Goal: Communication & Community: Share content

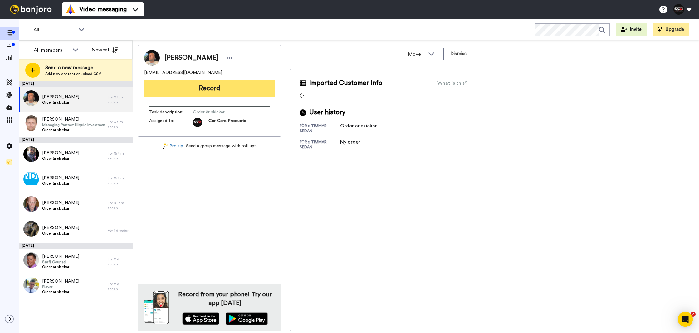
click at [220, 80] on button "Record" at bounding box center [209, 88] width 130 height 16
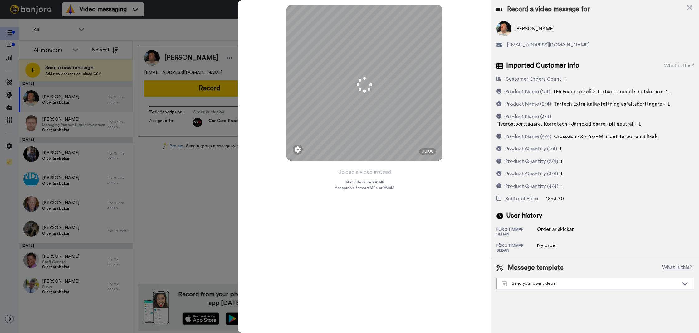
click at [368, 172] on button "Upload a video instead" at bounding box center [364, 172] width 56 height 8
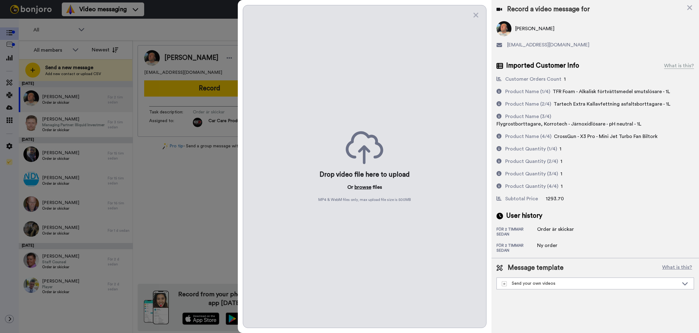
click at [357, 187] on button "browse" at bounding box center [362, 187] width 17 height 7
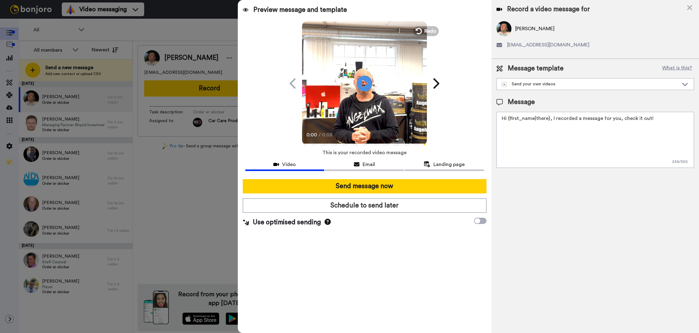
click at [542, 157] on textarea "Hi {first_name|there}, I recorded a message for you, check it out!" at bounding box center [594, 140] width 197 height 56
type textarea "t"
click at [569, 148] on textarea "Tack för att du handlar hos oss! Välkommen åter." at bounding box center [594, 140] width 197 height 56
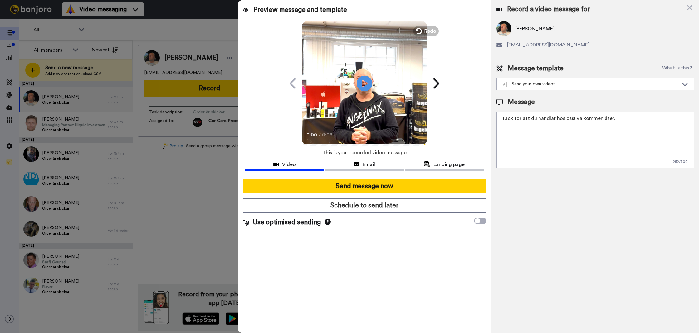
click at [569, 148] on textarea "Tack för att du handlar hos oss! Välkommen åter." at bounding box center [594, 140] width 197 height 56
type textarea "Tack för att du handlar hos oss! Välkommen åter."
click at [536, 199] on div "Record a video message for Emil Norman Kring emilnk04@gmail.com Message templat…" at bounding box center [594, 166] width 207 height 333
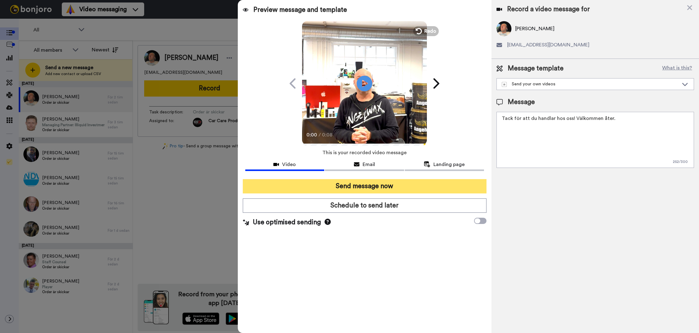
click at [455, 183] on button "Send message now" at bounding box center [365, 186] width 244 height 14
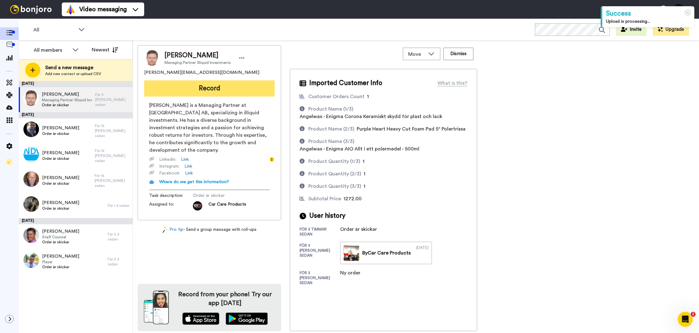
click at [233, 95] on button "Record" at bounding box center [209, 88] width 130 height 16
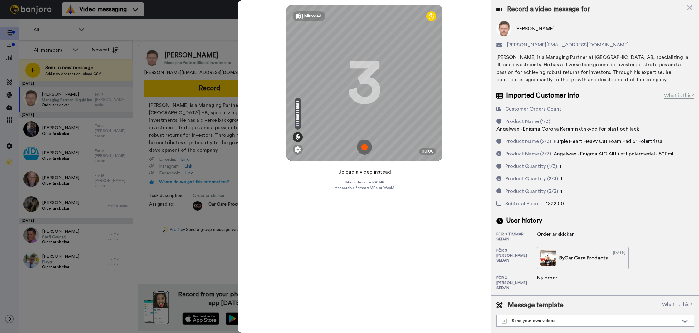
click at [361, 175] on button "Upload a video instead" at bounding box center [364, 172] width 56 height 8
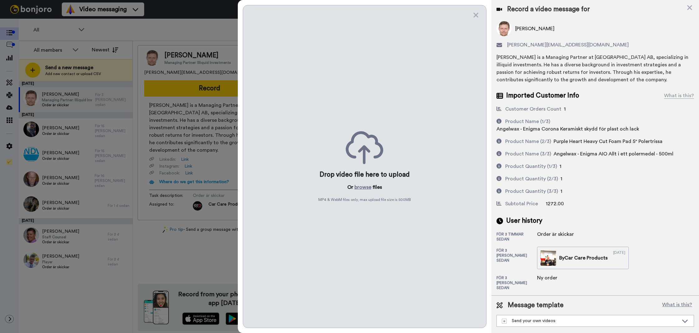
click at [363, 192] on div "Drop video file here to upload Or browse files MP4 & WebM files only, max uploa…" at bounding box center [365, 166] width 244 height 323
click at [364, 190] on button "browse" at bounding box center [362, 187] width 17 height 7
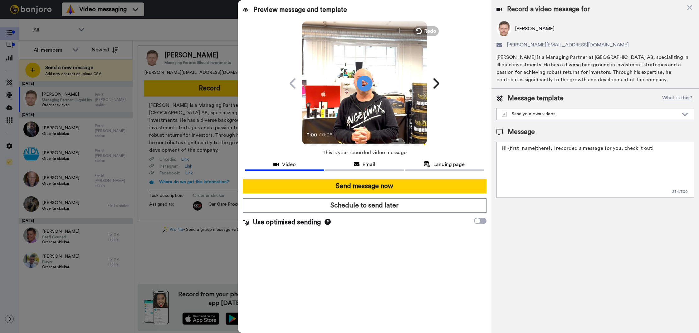
click at [533, 160] on textarea "Hi {first_name|there}, I recorded a message for you, check it out!" at bounding box center [594, 170] width 197 height 56
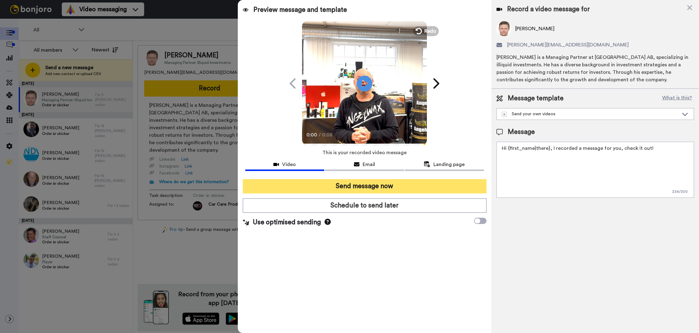
paste textarea "Tack för att du handlar hos oss! Välkommen åter."
type textarea "Tack för att du handlar hos oss! Välkommen åter."
click at [401, 186] on button "Send message now" at bounding box center [365, 186] width 244 height 14
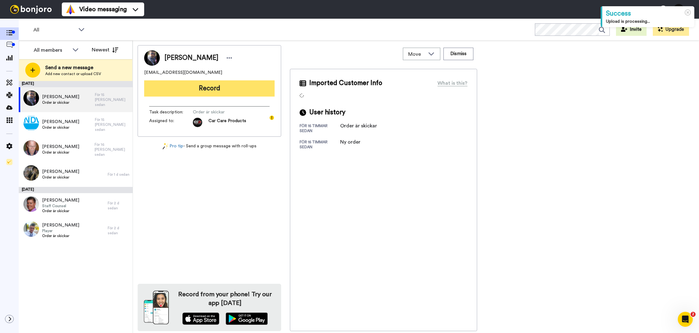
click at [205, 94] on button "Record" at bounding box center [209, 88] width 130 height 16
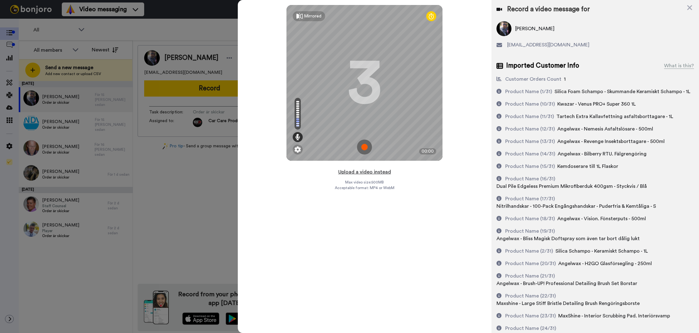
click at [357, 169] on button "Upload a video instead" at bounding box center [364, 172] width 56 height 8
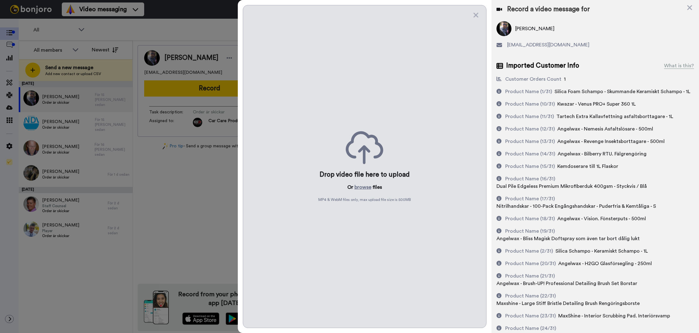
click at [359, 192] on div "Drop video file here to upload Or browse files MP4 & WebM files only, max uploa…" at bounding box center [365, 166] width 244 height 323
click at [361, 188] on button "browse" at bounding box center [362, 187] width 17 height 7
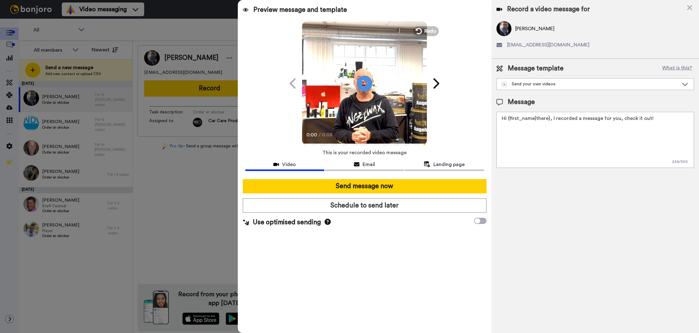
click at [523, 163] on textarea "Hi {first_name|there}, I recorded a message for you, check it out!" at bounding box center [594, 140] width 197 height 56
drag, startPoint x: 523, startPoint y: 163, endPoint x: 518, endPoint y: 163, distance: 5.3
click at [523, 163] on textarea "Hi {first_name|there}, I recorded a message for you, check it out!" at bounding box center [594, 140] width 197 height 56
paste textarea "Tack för att du handlar hos oss! Välkommen åter."
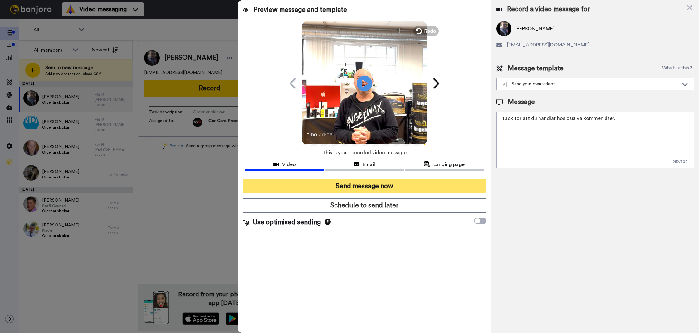
type textarea "Tack för att du handlar hos oss! Välkommen åter."
click at [472, 182] on button "Send message now" at bounding box center [365, 186] width 244 height 14
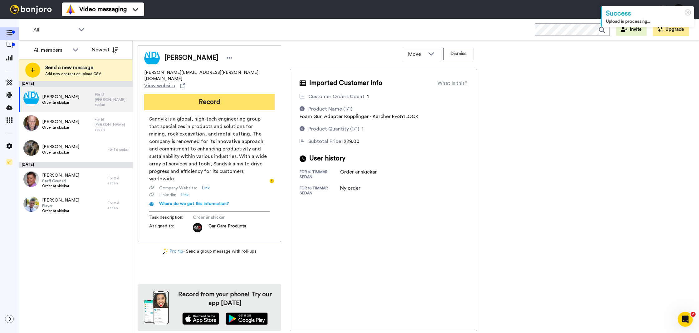
click at [237, 95] on button "Record" at bounding box center [209, 102] width 130 height 16
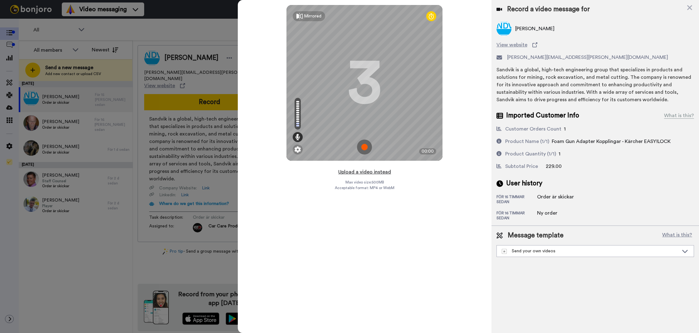
click at [353, 172] on button "Upload a video instead" at bounding box center [364, 172] width 56 height 8
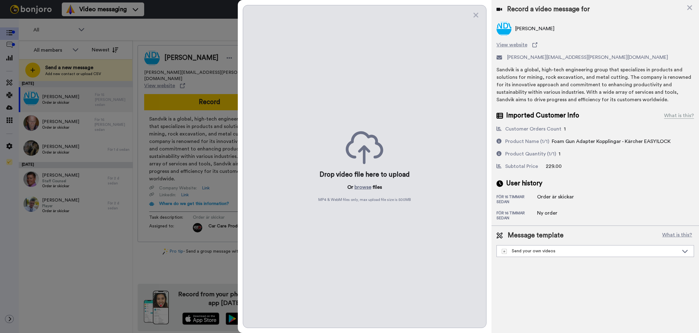
click at [359, 183] on div "Drop video file here to upload Or browse files MP4 & WebM files only, max uploa…" at bounding box center [365, 166] width 244 height 323
click at [359, 184] on button "browse" at bounding box center [362, 187] width 17 height 7
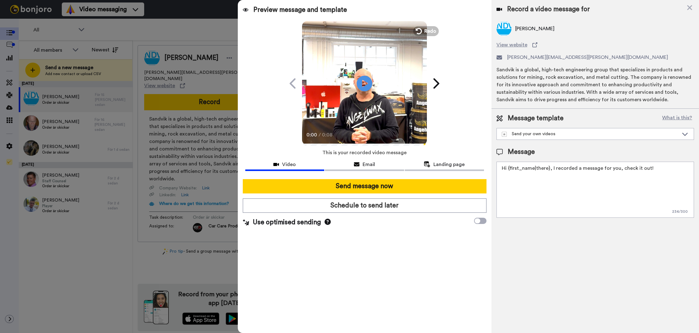
click at [550, 173] on textarea "Hi {first_name|there}, I recorded a message for you, check it out!" at bounding box center [594, 190] width 197 height 56
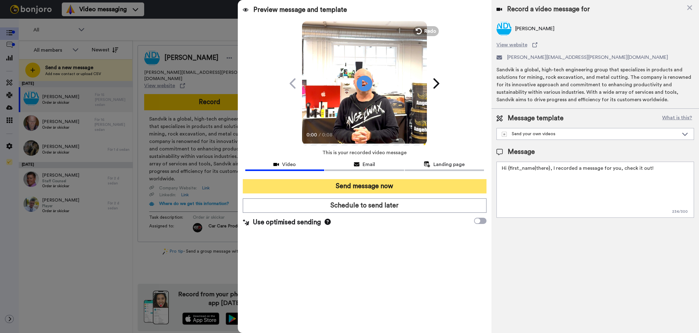
paste textarea "Tack för att du handlar hos oss! Välkommen åter."
type textarea "Tack för att du handlar hos oss! Välkommen åter."
click at [416, 183] on button "Send message now" at bounding box center [365, 186] width 244 height 14
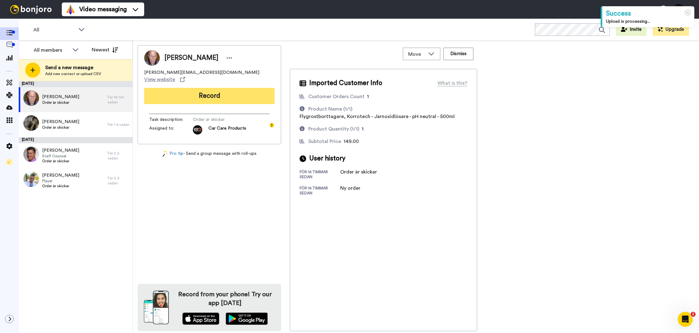
click at [199, 90] on button "Record" at bounding box center [209, 96] width 130 height 16
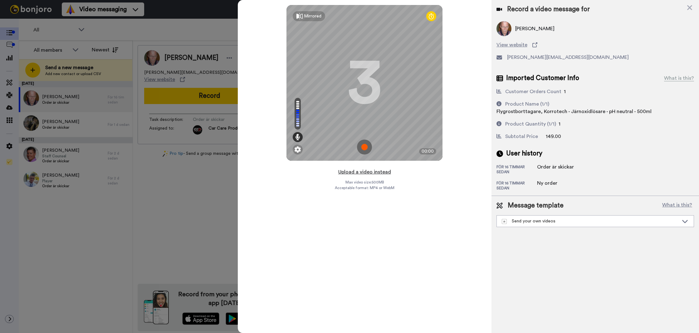
click at [368, 171] on button "Upload a video instead" at bounding box center [364, 172] width 56 height 8
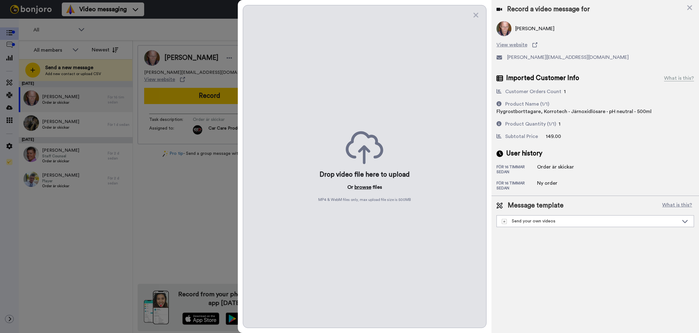
click at [367, 186] on button "browse" at bounding box center [362, 187] width 17 height 7
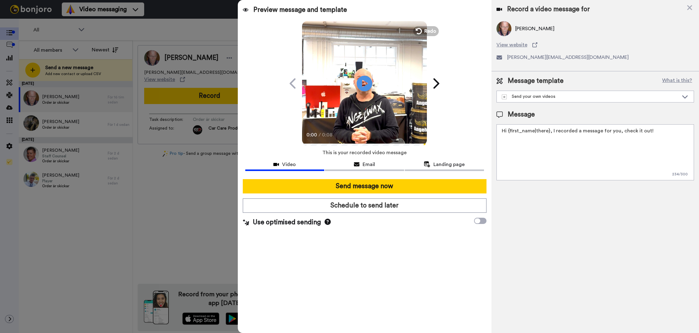
click at [557, 149] on textarea "Hi {first_name|there}, I recorded a message for you, check it out!" at bounding box center [594, 152] width 197 height 56
paste textarea "Tack för att du handlar hos oss! Välkommen åter."
type textarea "Tack för att du handlar hos oss! Välkommen åter."
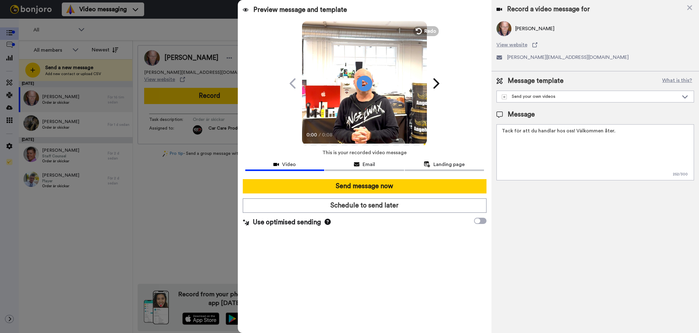
click at [434, 178] on div at bounding box center [364, 176] width 239 height 5
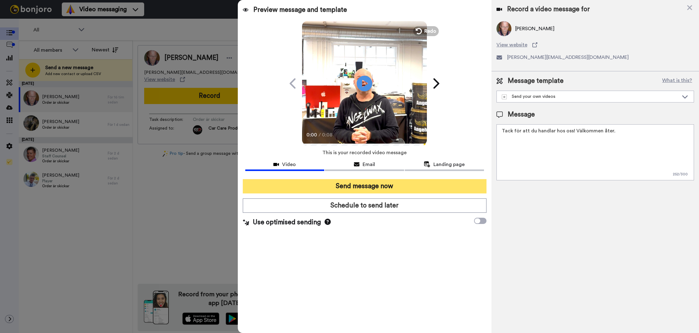
drag, startPoint x: 434, startPoint y: 179, endPoint x: 437, endPoint y: 185, distance: 6.3
click at [434, 179] on button "Send message now" at bounding box center [365, 186] width 244 height 14
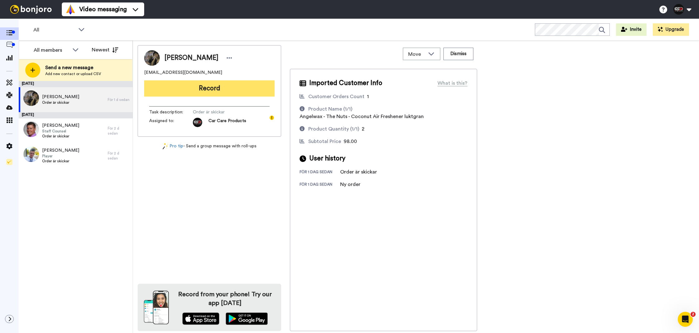
click at [193, 90] on button "Record" at bounding box center [209, 88] width 130 height 16
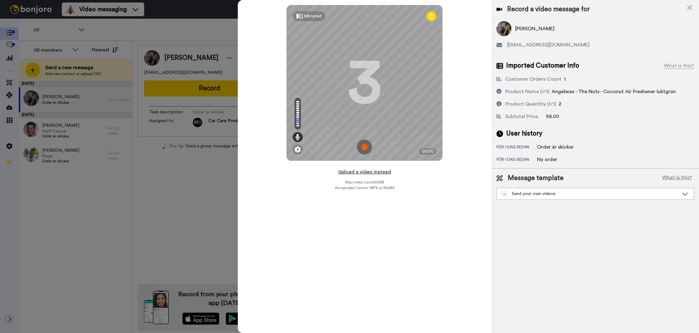
click at [363, 170] on button "Upload a video instead" at bounding box center [364, 172] width 56 height 8
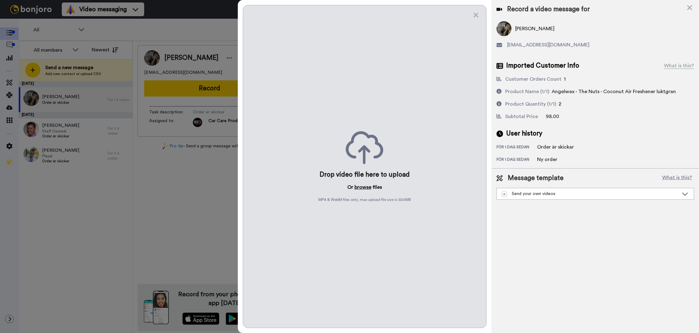
click at [357, 189] on button "browse" at bounding box center [362, 187] width 17 height 7
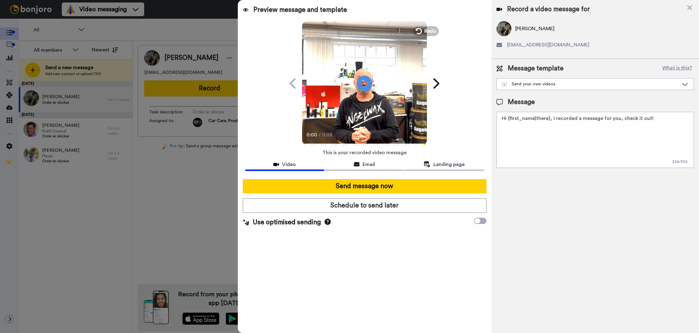
click at [537, 169] on div "Message template What is this? Send your own videos Frökens Bilvård Message Hi …" at bounding box center [594, 116] width 207 height 114
click at [545, 155] on textarea "Hi {first_name|there}, I recorded a message for you, check it out!" at bounding box center [594, 140] width 197 height 56
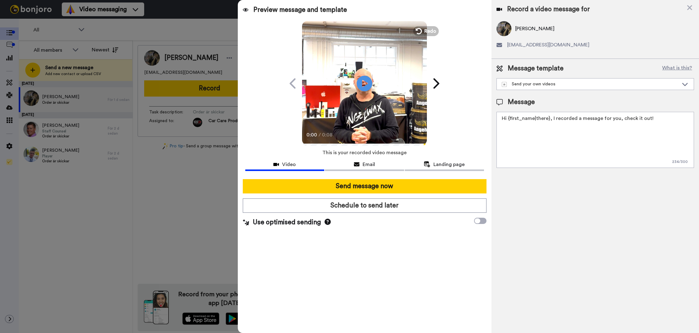
paste textarea "Tack för att du handlar hos oss! Välkommen åter."
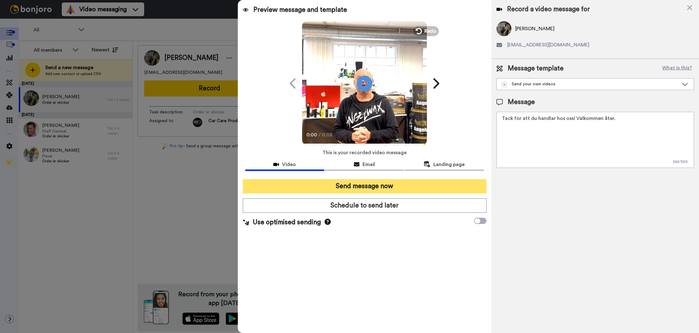
type textarea "Tack för att du handlar hos oss! Välkommen åter."
drag, startPoint x: 407, startPoint y: 190, endPoint x: 404, endPoint y: 188, distance: 3.8
click at [407, 190] on button "Send message now" at bounding box center [365, 186] width 244 height 14
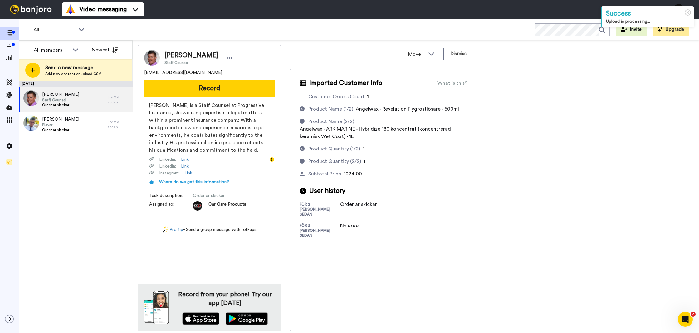
click at [186, 97] on div "Tim Björk Staff Counsel timbjork@hotmail.com Record Tim Björk is a Staff Counse…" at bounding box center [209, 132] width 143 height 175
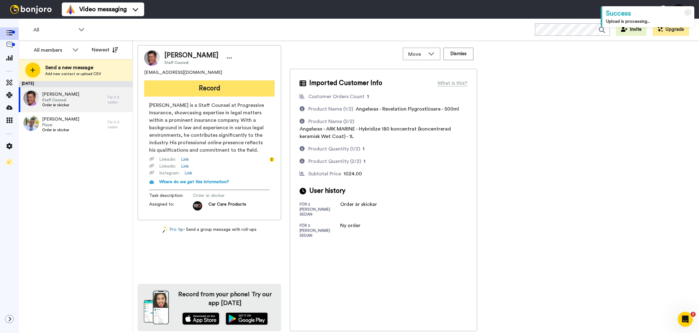
click at [187, 95] on button "Record" at bounding box center [209, 88] width 130 height 16
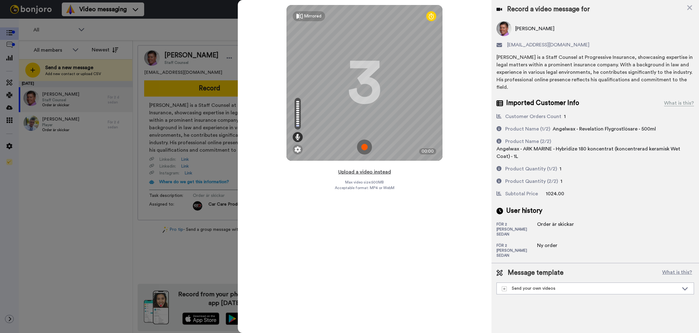
click at [361, 172] on button "Upload a video instead" at bounding box center [364, 172] width 56 height 8
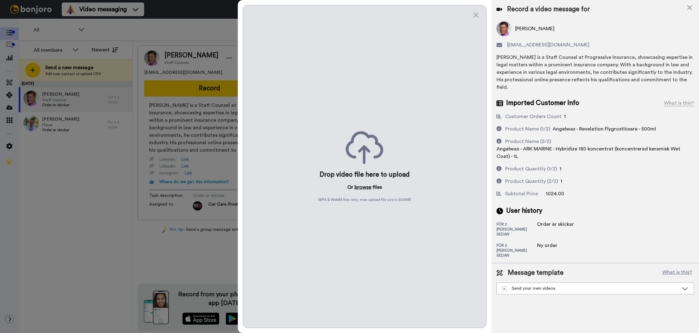
click at [359, 188] on button "browse" at bounding box center [362, 187] width 17 height 7
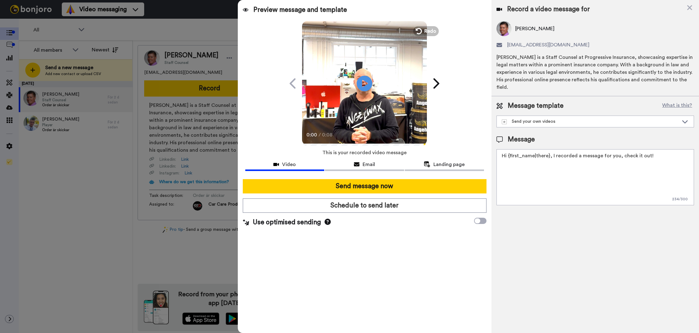
click at [517, 141] on div "Message Hi {first_name|there}, I recorded a message for you, check it out! 234 …" at bounding box center [594, 170] width 197 height 70
click at [518, 149] on textarea "Hi {first_name|there}, I recorded a message for you, check it out!" at bounding box center [594, 177] width 197 height 56
paste textarea "Tack för att du handlar hos oss! Välkommen åter."
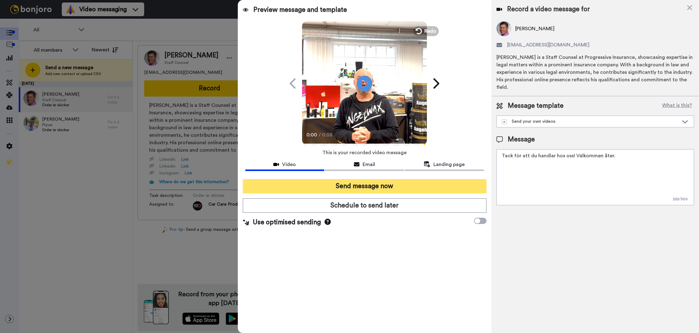
type textarea "Tack för att du handlar hos oss! Välkommen åter."
click at [414, 184] on button "Send message now" at bounding box center [365, 186] width 244 height 14
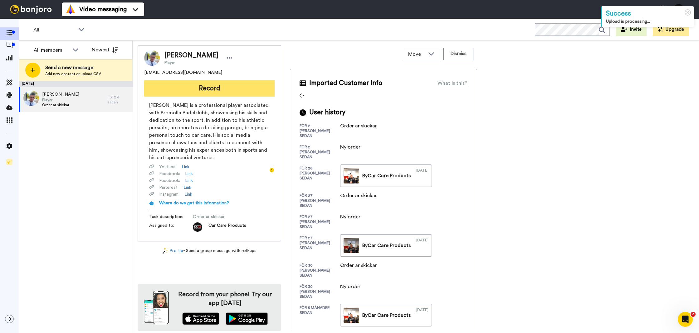
click at [179, 93] on button "Record" at bounding box center [209, 88] width 130 height 16
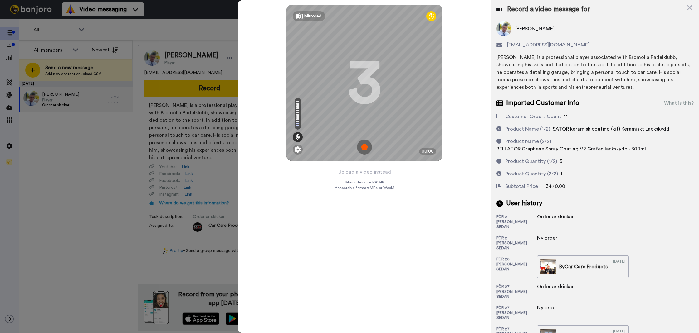
drag, startPoint x: 515, startPoint y: 29, endPoint x: 612, endPoint y: 27, distance: 96.7
click at [612, 27] on div "Niklas Ahmetovic" at bounding box center [594, 28] width 197 height 15
copy span "Niklas Ahmetovic"
click at [615, 61] on div "Niklas Ahmetovic is a professional player associated with Bromölla Padelklubb, …" at bounding box center [594, 72] width 197 height 37
click at [357, 170] on button "Upload a video instead" at bounding box center [364, 172] width 56 height 8
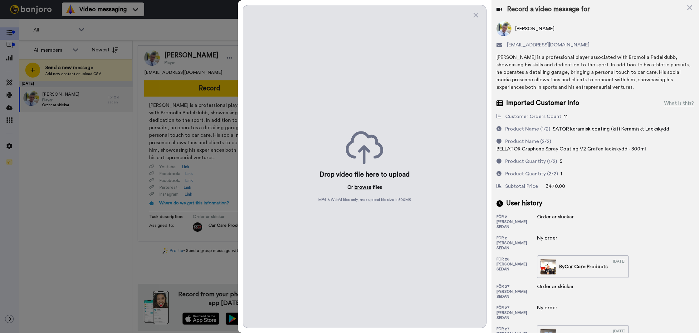
click at [357, 187] on button "browse" at bounding box center [362, 187] width 17 height 7
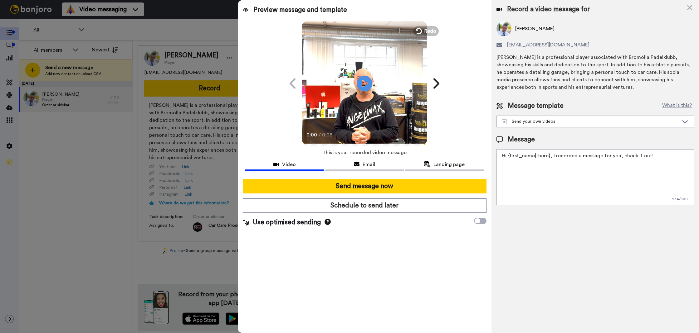
click at [543, 185] on textarea "Hi {first_name|there}, I recorded a message for you, check it out!" at bounding box center [594, 177] width 197 height 56
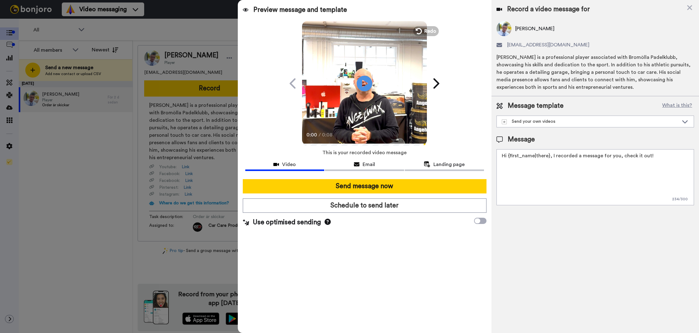
paste textarea "Niklas Ahmetovic"
type textarea "Niklas Ahmetovic"
click at [543, 185] on textarea "Niklas Ahmetovic" at bounding box center [594, 177] width 197 height 56
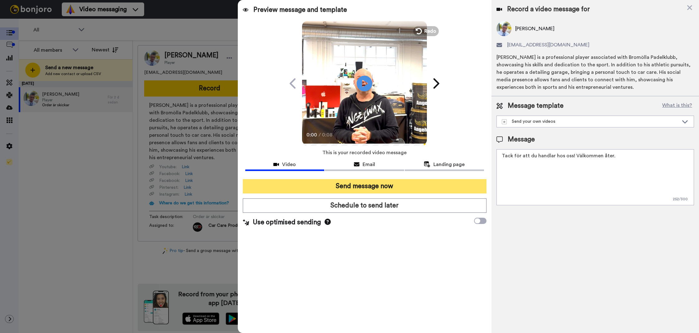
type textarea "Tack för att du handlar hos oss! Välkommen åter."
click at [430, 186] on button "Send message now" at bounding box center [365, 186] width 244 height 14
